Goal: Find specific page/section: Find specific page/section

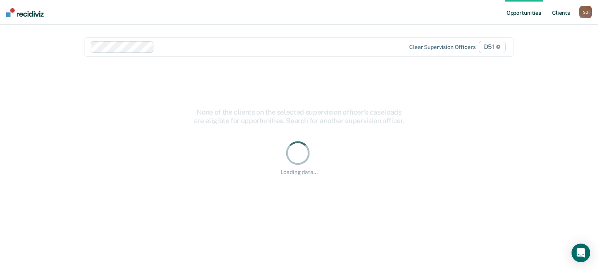
click at [557, 13] on link "Client s" at bounding box center [560, 12] width 21 height 25
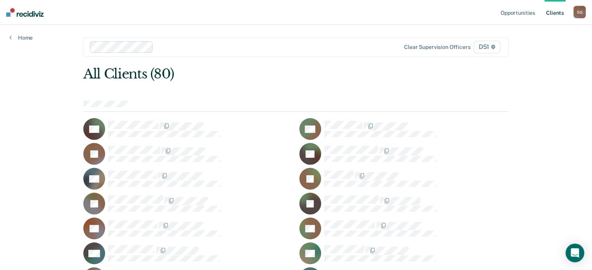
scroll to position [462, 0]
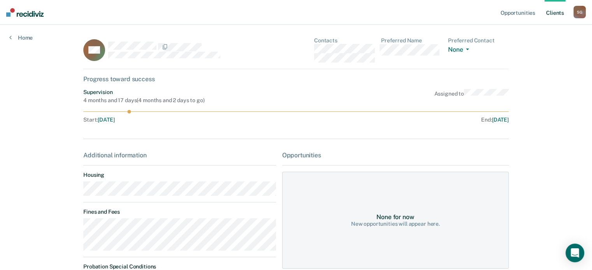
click at [80, 226] on main "DM Contacts Preferred Name Preferred Contact None Call Text Email None Progress…" at bounding box center [296, 239] width 444 height 428
click at [78, 229] on main "DM Contacts Preferred Name Preferred Contact None Call Text Email None Progress…" at bounding box center [296, 239] width 444 height 428
click at [553, 11] on link "Client s" at bounding box center [554, 12] width 21 height 25
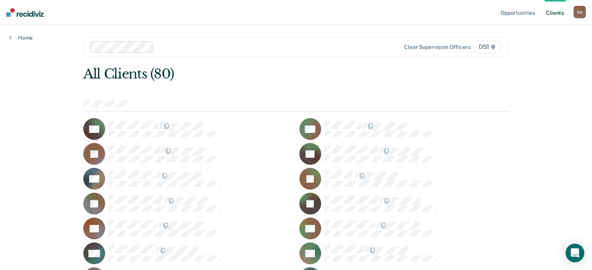
scroll to position [711, 0]
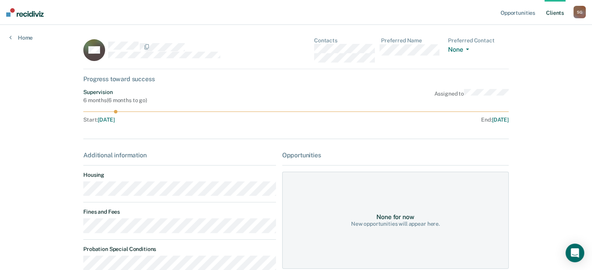
click at [58, 232] on div "Opportunities Client s [PERSON_NAME] S G Profile How it works Log Out Home MR C…" at bounding box center [296, 227] width 592 height 455
click at [67, 228] on div "Opportunities Client s [PERSON_NAME] S G Profile How it works Log Out Home MR C…" at bounding box center [296, 227] width 592 height 455
